Goal: Task Accomplishment & Management: Complete application form

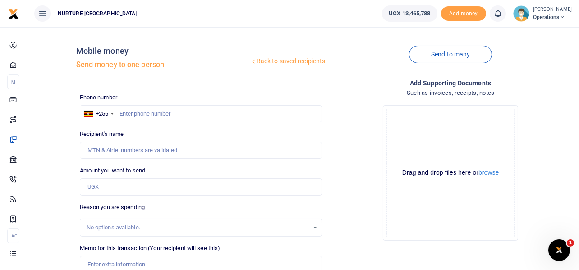
scroll to position [129, 0]
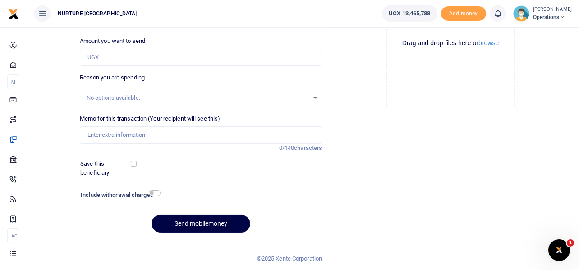
click at [360, 111] on div "Drop your files here Drag and drop files here or browse Powered by Uppy" at bounding box center [450, 43] width 243 height 150
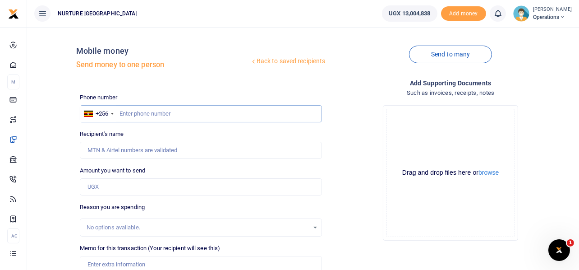
click at [172, 109] on input "text" at bounding box center [201, 113] width 243 height 17
click at [204, 108] on input "text" at bounding box center [201, 113] width 243 height 17
paste input "756756139"
type input "756756139"
click at [97, 188] on input "Amount you want to send" at bounding box center [201, 186] width 243 height 17
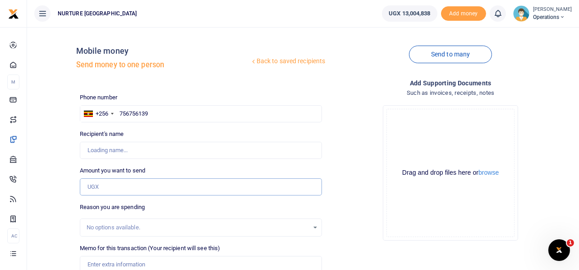
type input "Prossy Nansubuga"
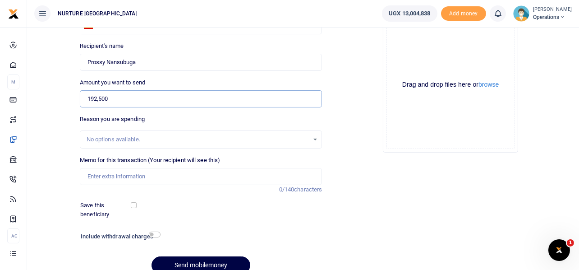
scroll to position [90, 0]
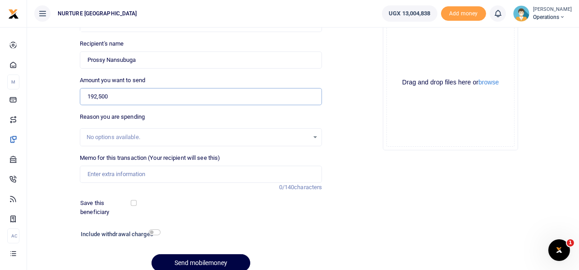
type input "192,500"
click at [159, 178] on input "Memo for this transaction (Your recipient will see this)" at bounding box center [201, 174] width 243 height 17
click at [126, 166] on input "Memo for this transaction (Your recipient will see this)" at bounding box center [201, 174] width 243 height 17
paste input "Payment for procurement of material for conducting year one assesment July 2025"
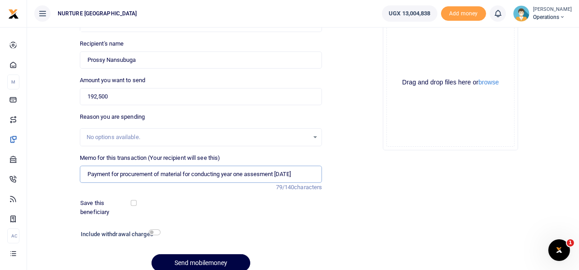
click at [288, 175] on input "Payment for procurement of material for conducting year one assesment July 2025" at bounding box center [201, 174] width 243 height 17
click at [266, 174] on input "Payment for procurement of material for conducting year one assesment Aug 2025" at bounding box center [201, 174] width 243 height 17
click at [154, 171] on input "Payment for procurement of material for conducting year one assessment Aug 2025" at bounding box center [201, 174] width 243 height 17
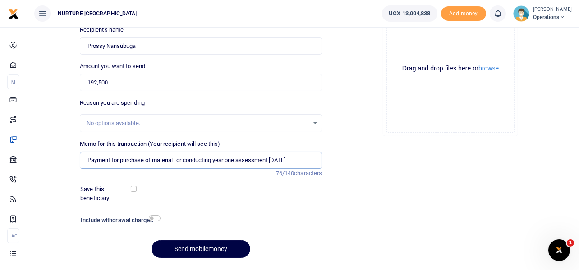
scroll to position [105, 0]
click at [235, 158] on input "Payment for purchase of material for conducting year one assessment Aug 2025" at bounding box center [201, 159] width 243 height 17
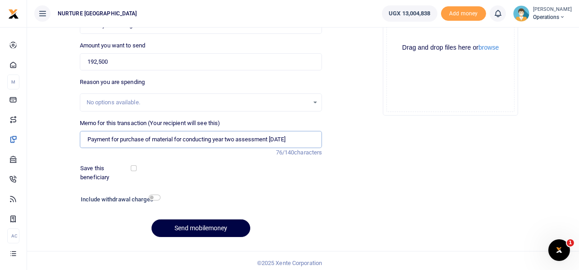
scroll to position [129, 0]
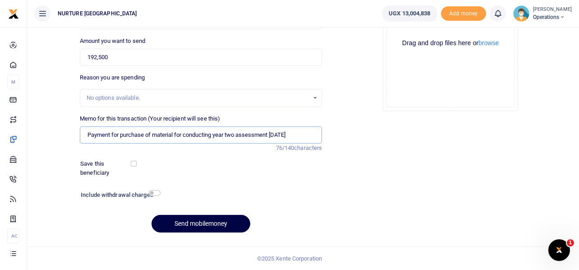
click at [271, 133] on input "Payment for purchase of material for conducting year two assessment Aug 2025" at bounding box center [201, 134] width 243 height 17
type input "Payment for purchase of material for conducting year two assessments Aug 2025"
click at [154, 192] on input "checkbox" at bounding box center [155, 193] width 12 height 6
checkbox input "true"
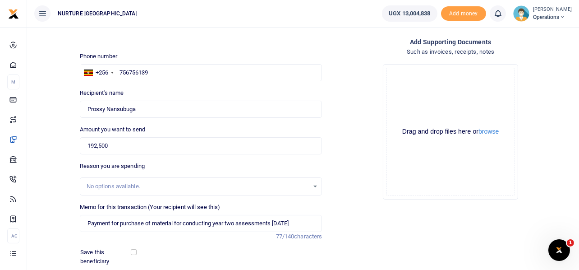
scroll to position [154, 0]
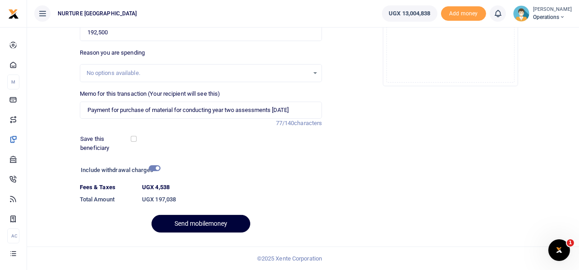
click at [189, 220] on button "Send mobilemoney" at bounding box center [201, 224] width 99 height 18
type input "756756139"
click at [199, 223] on button "Send mobilemoney" at bounding box center [201, 224] width 99 height 18
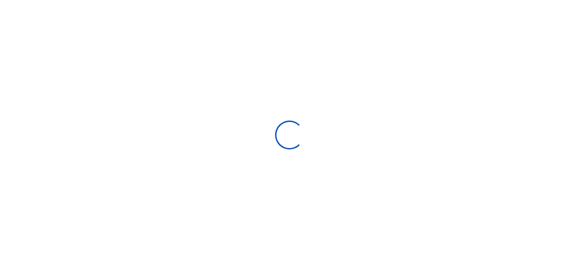
select select
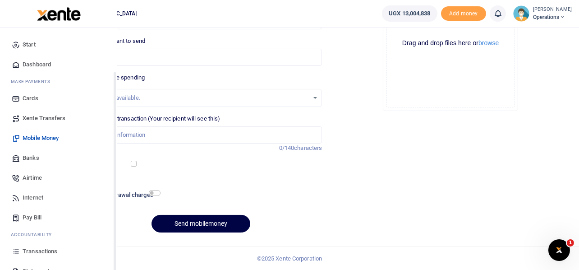
scroll to position [52, 0]
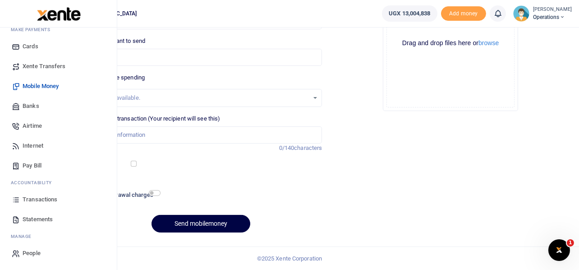
click at [34, 198] on span "Transactions" at bounding box center [40, 199] width 35 height 9
